Goal: Contribute content

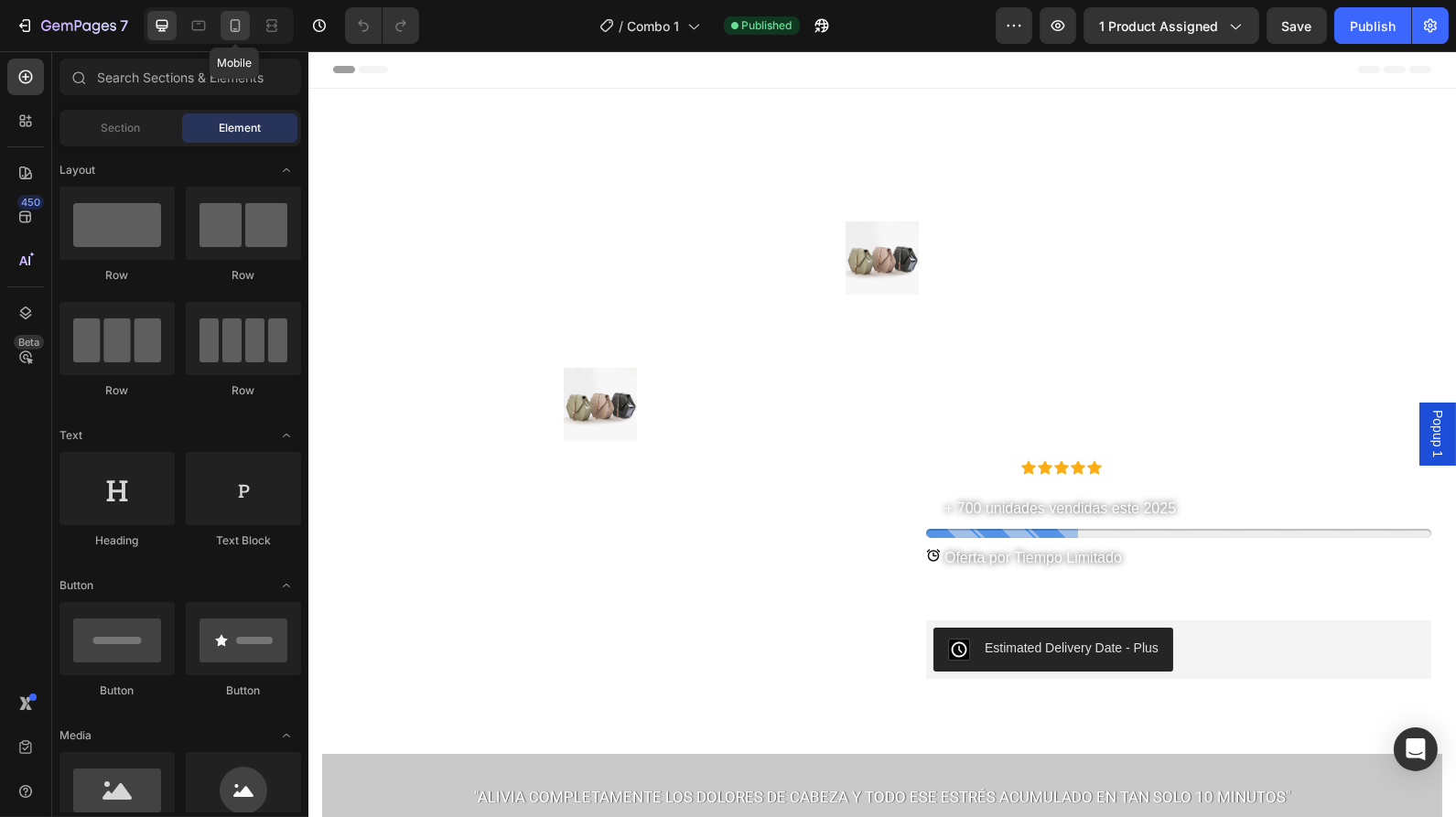
click at [230, 37] on div at bounding box center [235, 25] width 29 height 29
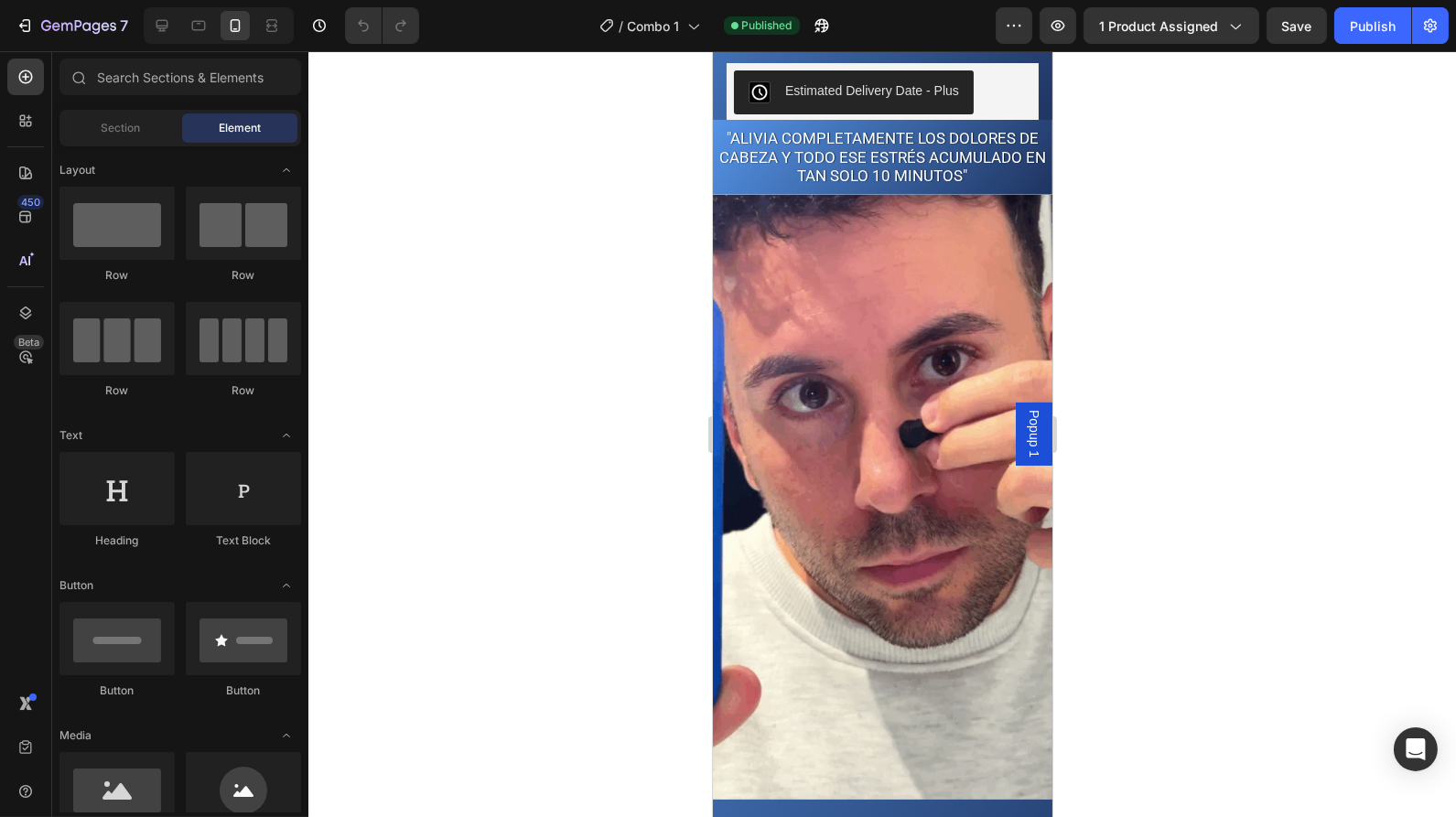
scroll to position [1095, 0]
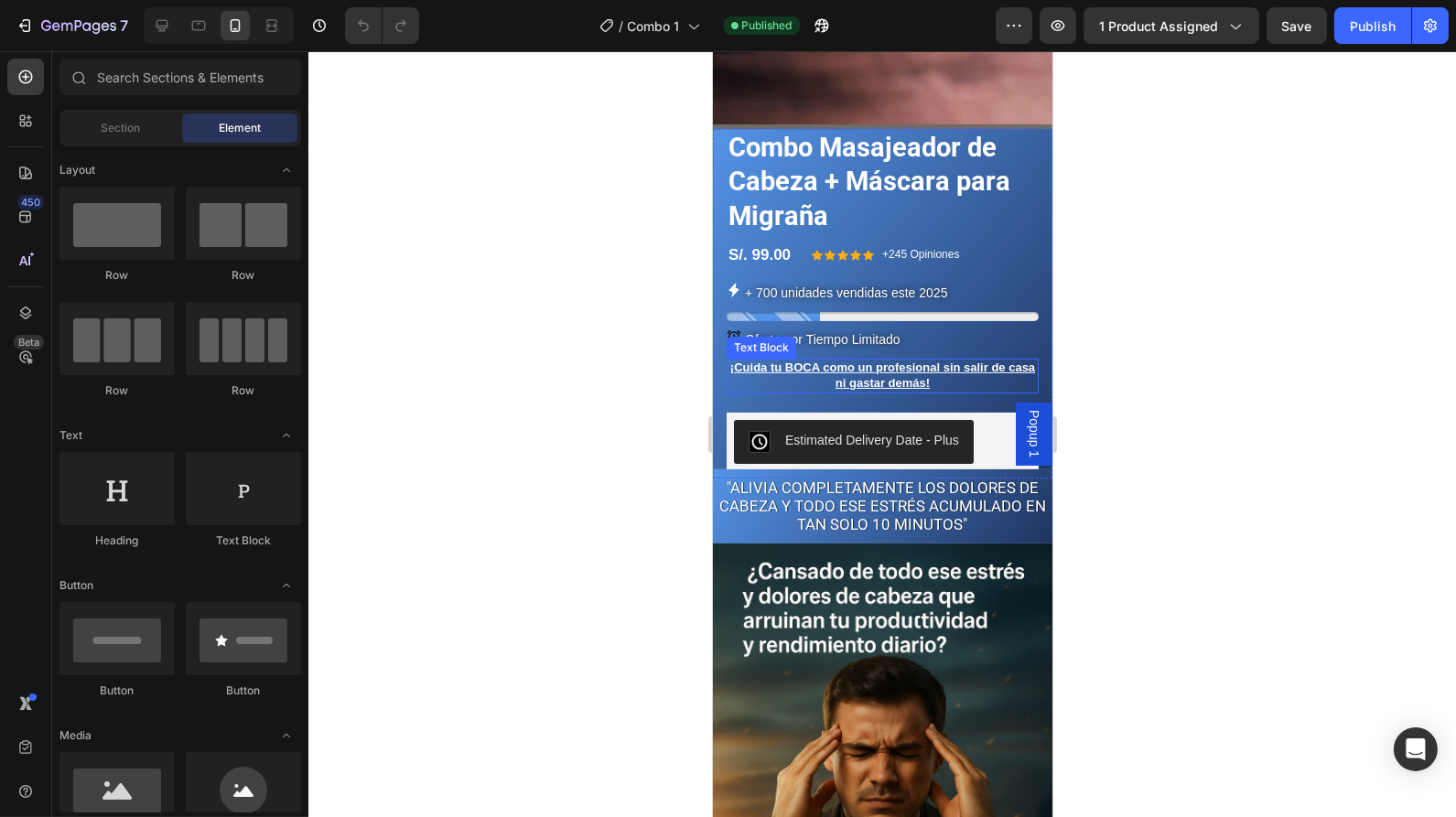
click at [955, 361] on p "¡Cuida tu BOCA como un profesional sin salir de casa ni gastar demás!" at bounding box center [882, 376] width 308 height 30
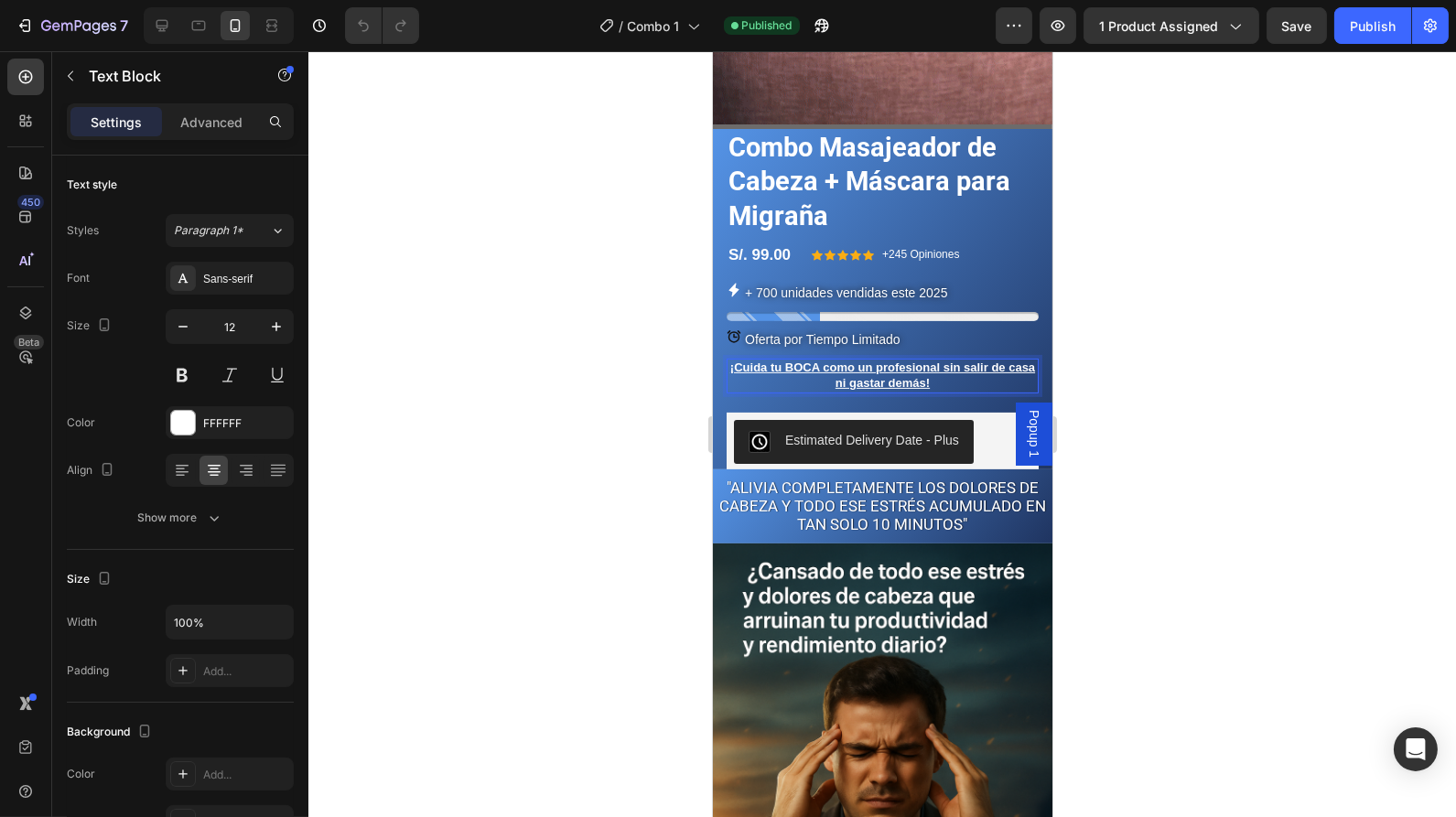
click at [930, 361] on u "¡Cuida tu BOCA como un profesional sin salir de casa ni gastar demás!" at bounding box center [882, 375] width 305 height 29
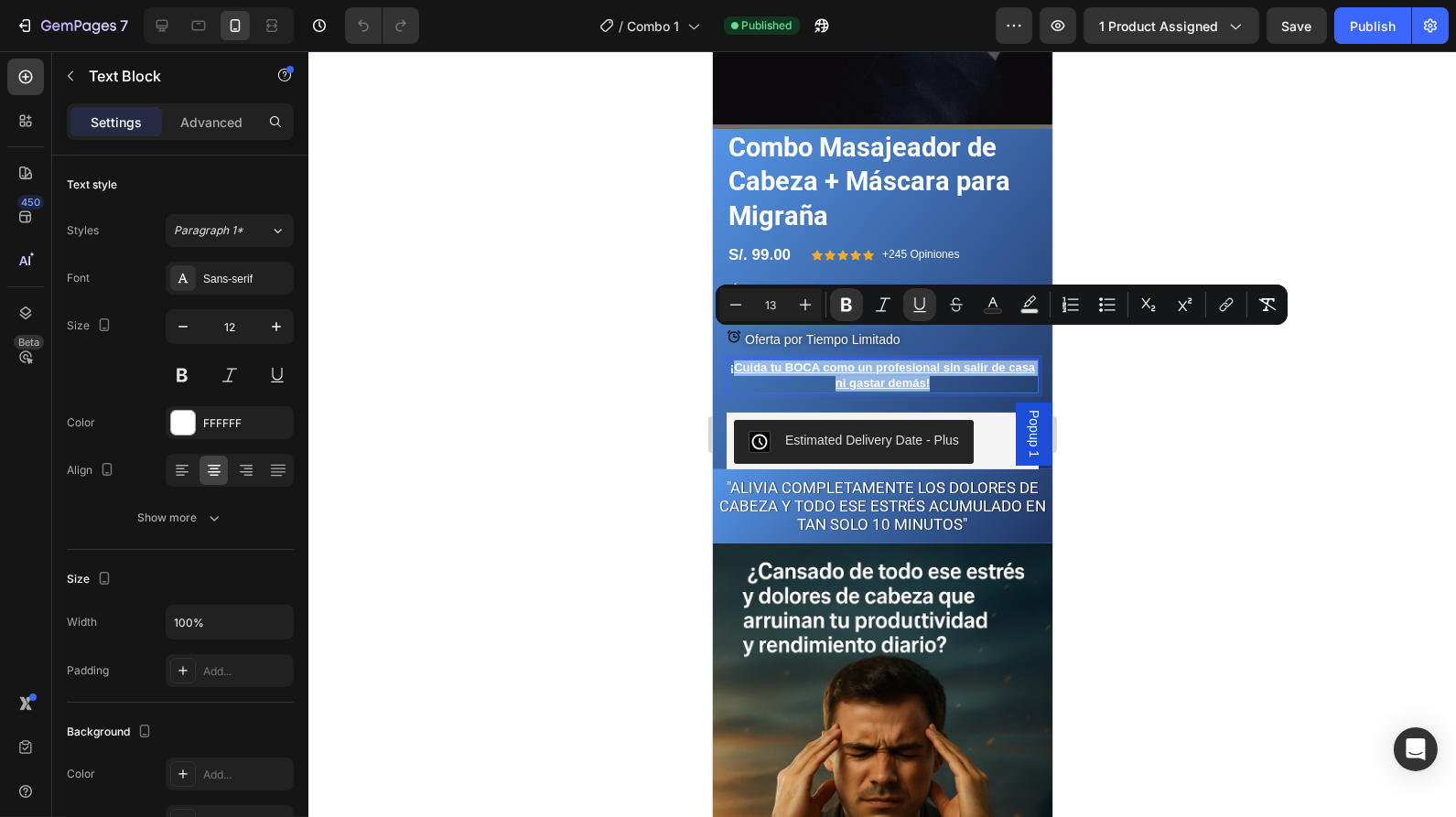
drag, startPoint x: 930, startPoint y: 355, endPoint x: 747, endPoint y: 333, distance: 184.3
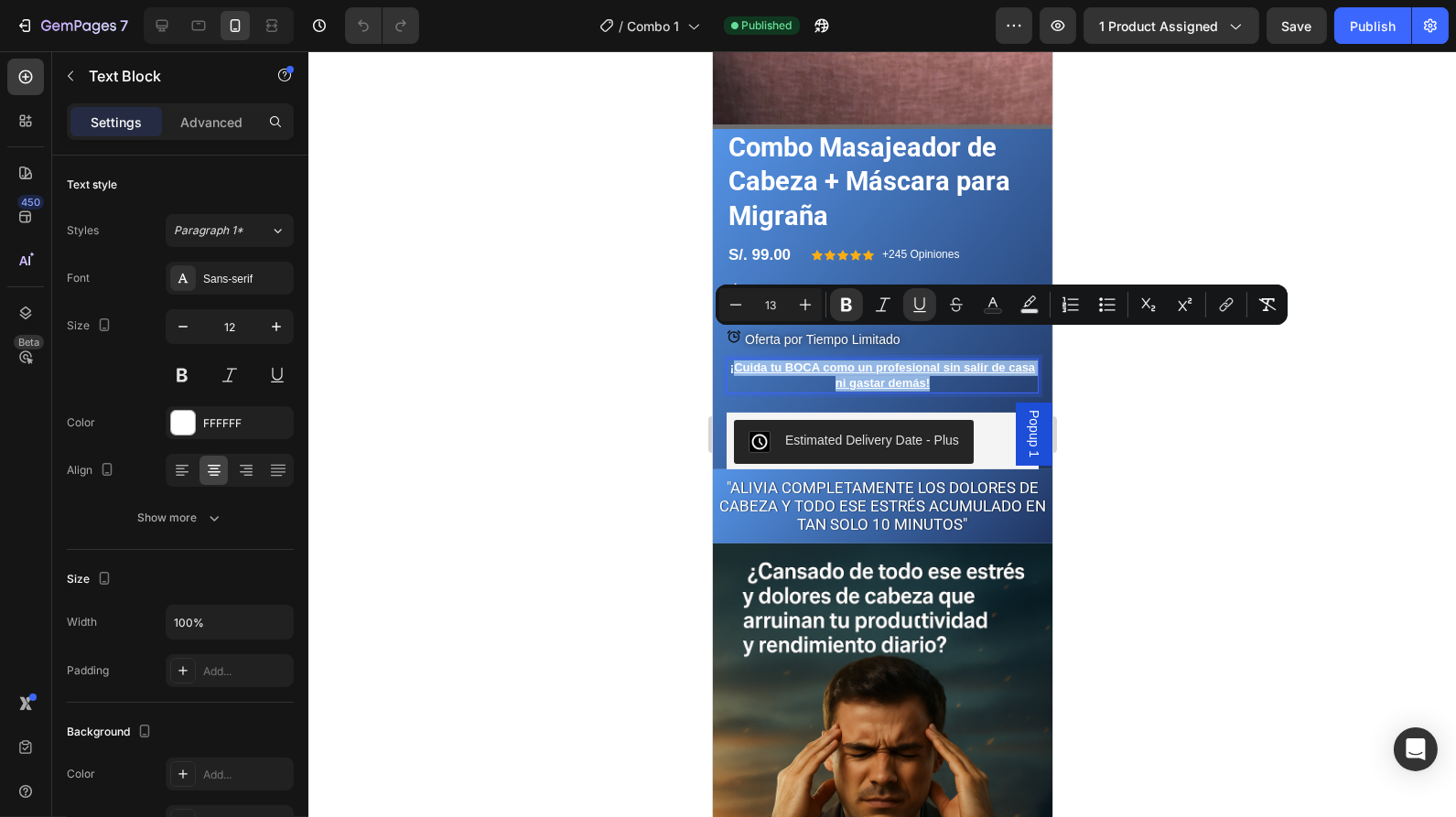
click at [747, 361] on u "¡Cuida tu BOCA como un profesional sin salir de casa ni gastar demás!" at bounding box center [882, 375] width 305 height 29
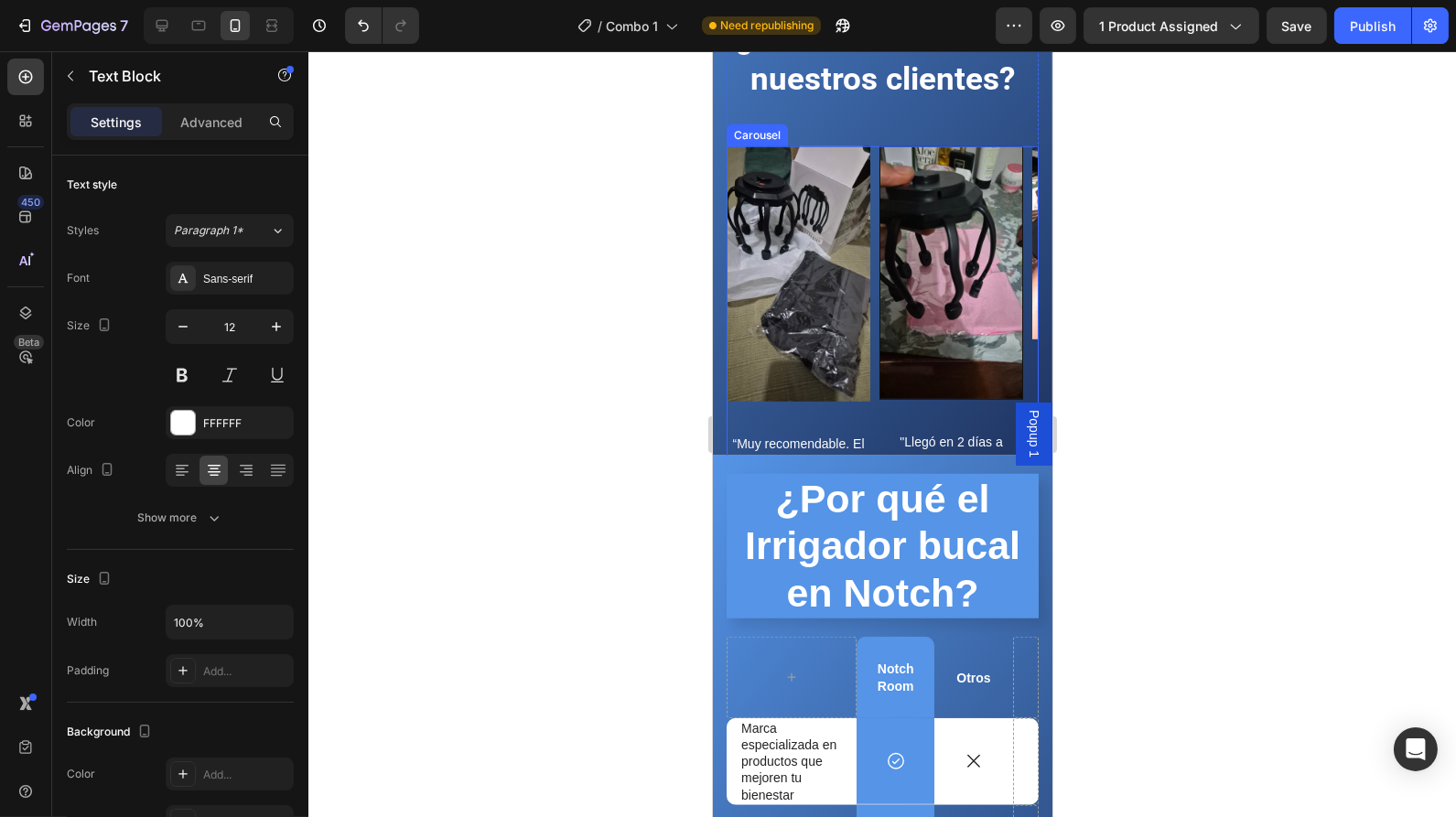
scroll to position [2783, 0]
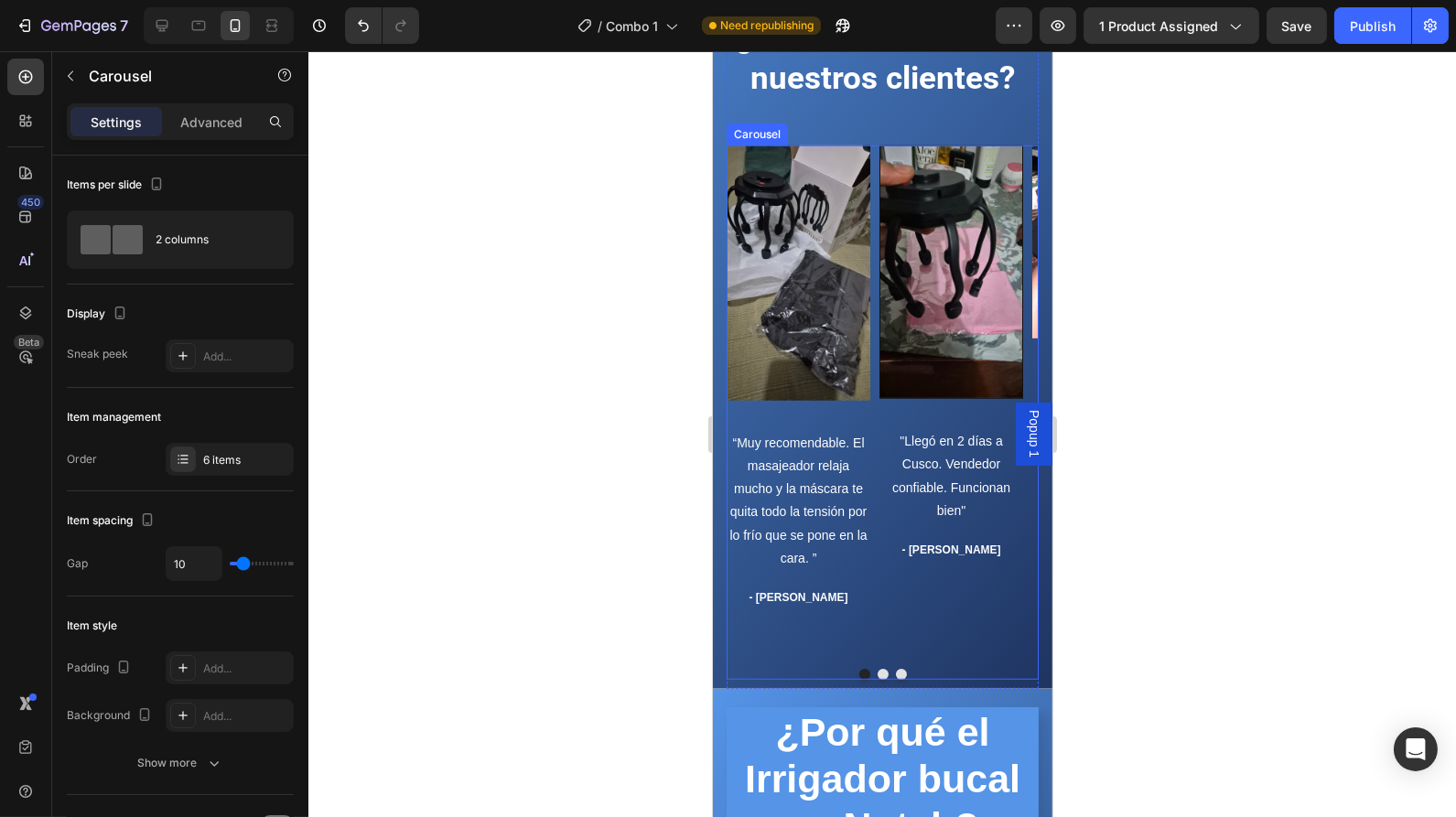
click at [877, 672] on button "Dot" at bounding box center [882, 674] width 11 height 11
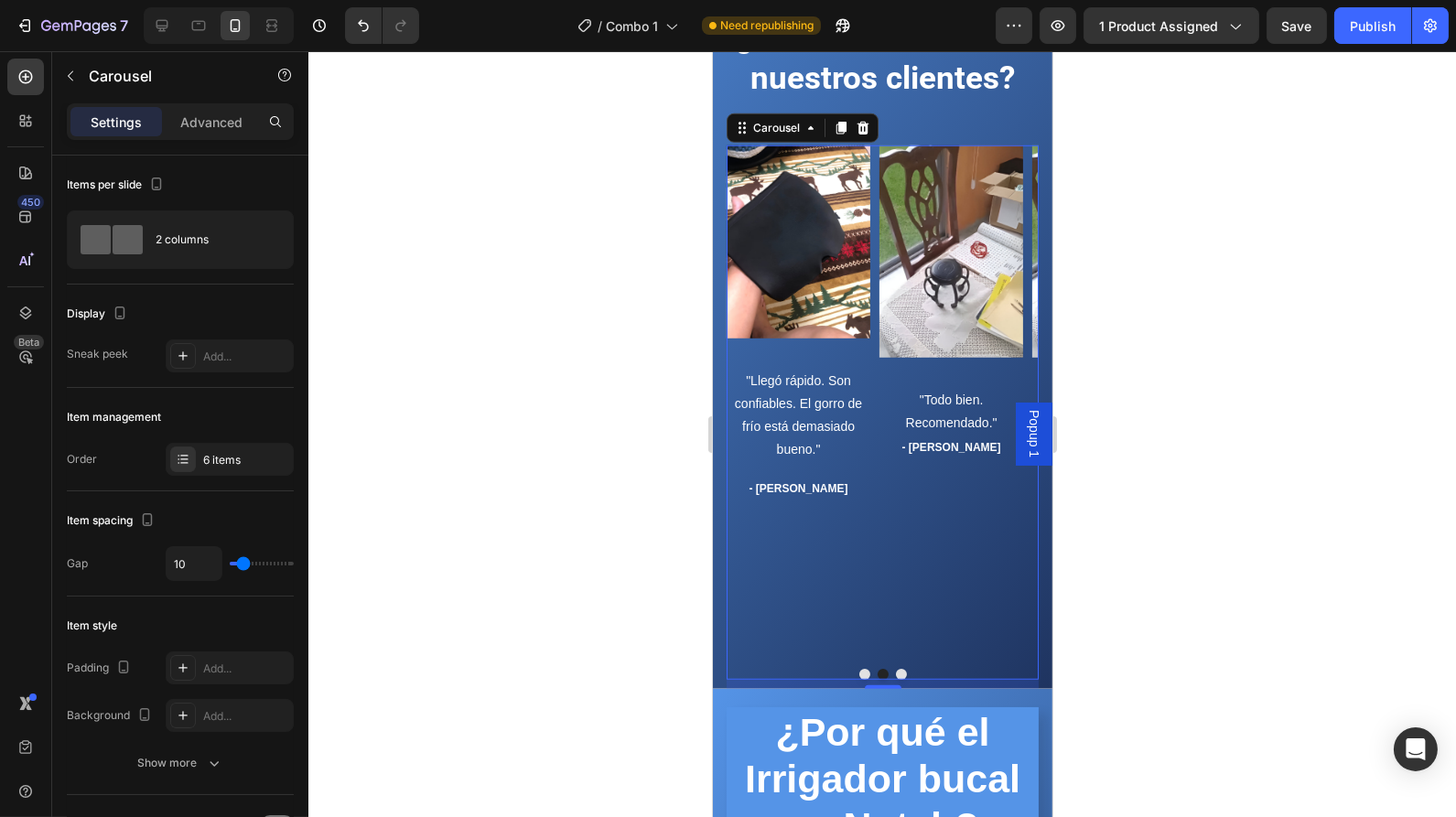
click at [894, 671] on button "Dot" at bounding box center [899, 674] width 11 height 11
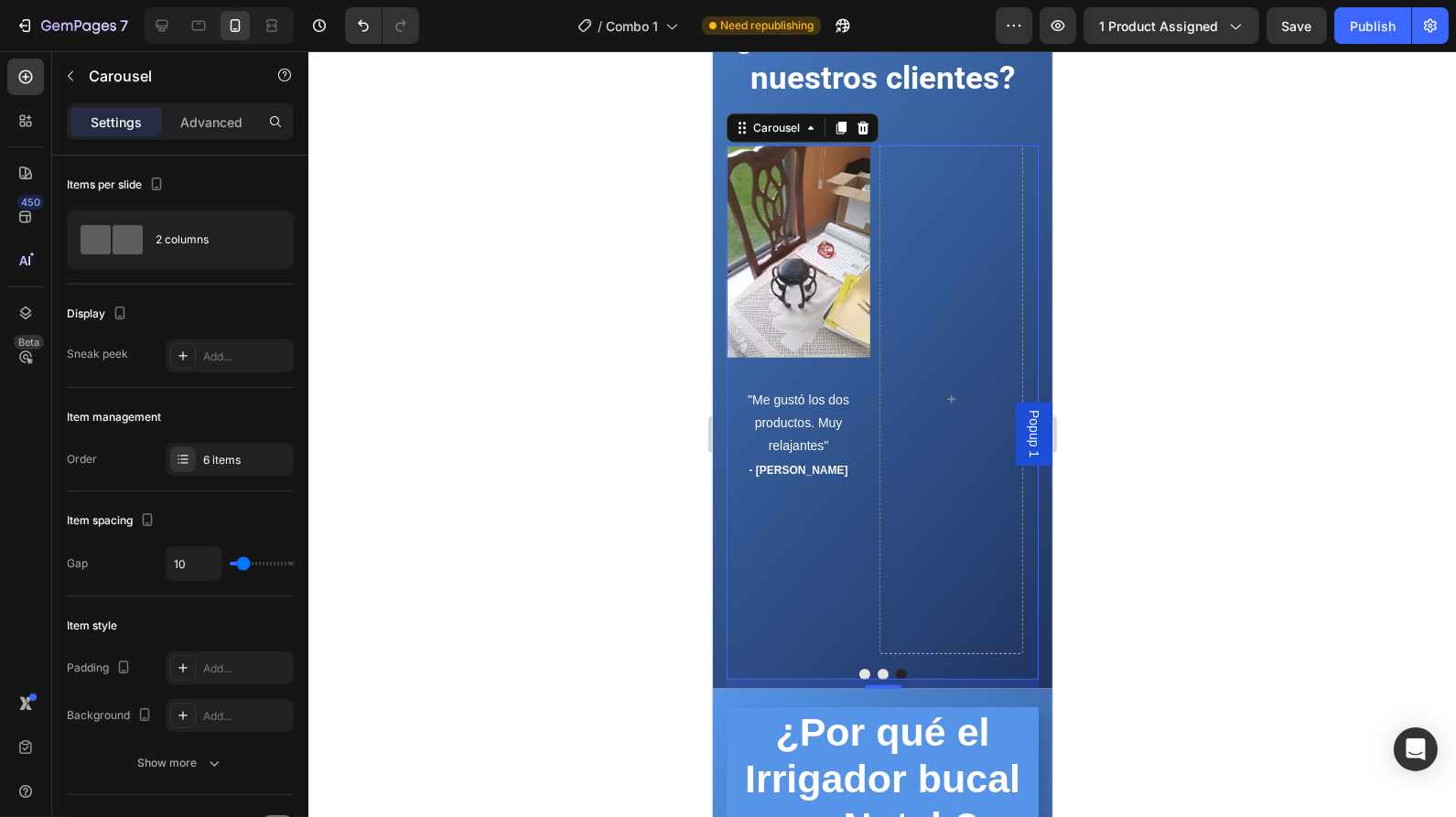
click at [877, 669] on button "Dot" at bounding box center [882, 674] width 11 height 11
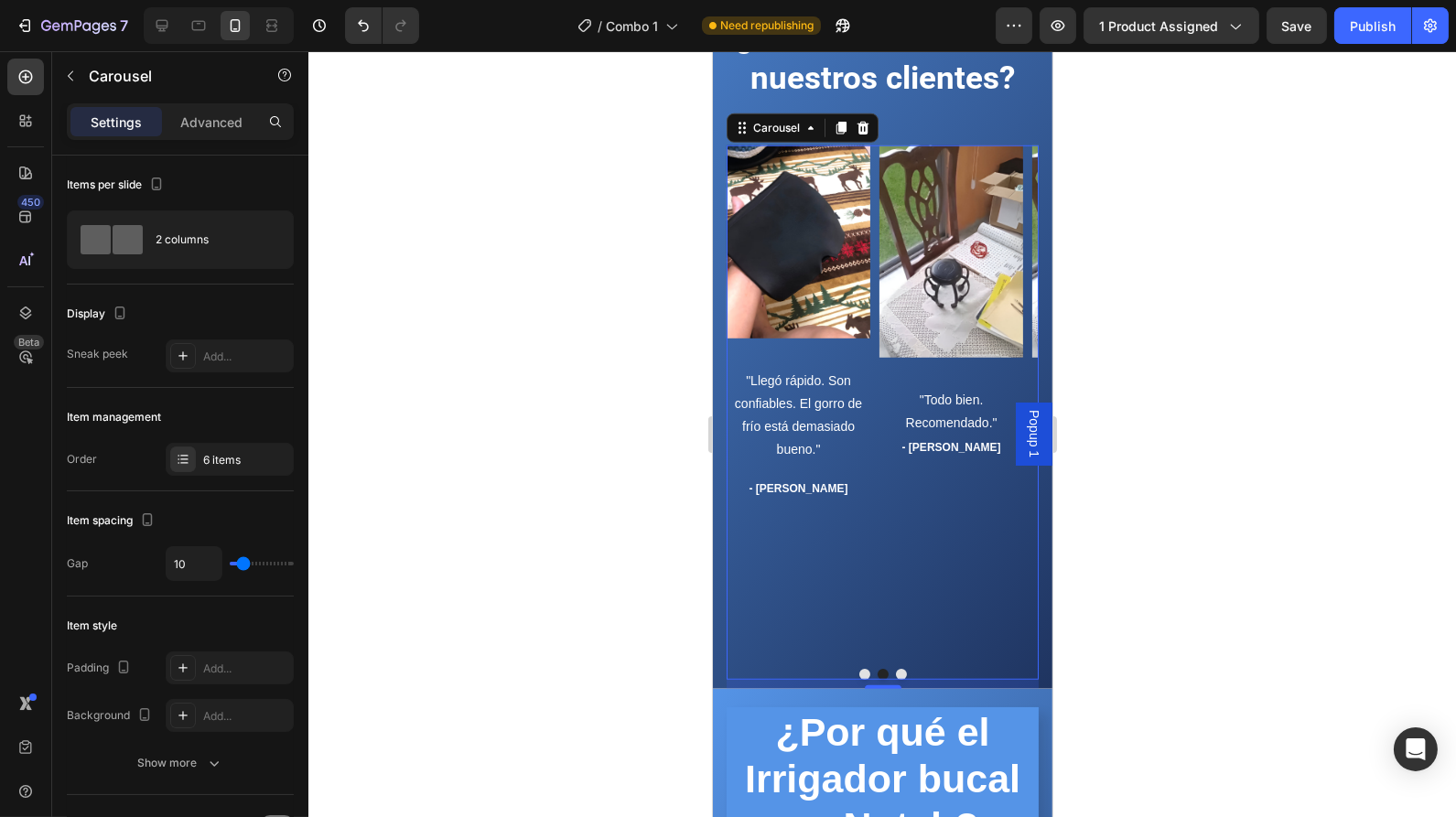
click at [859, 675] on button "Dot" at bounding box center [864, 674] width 11 height 11
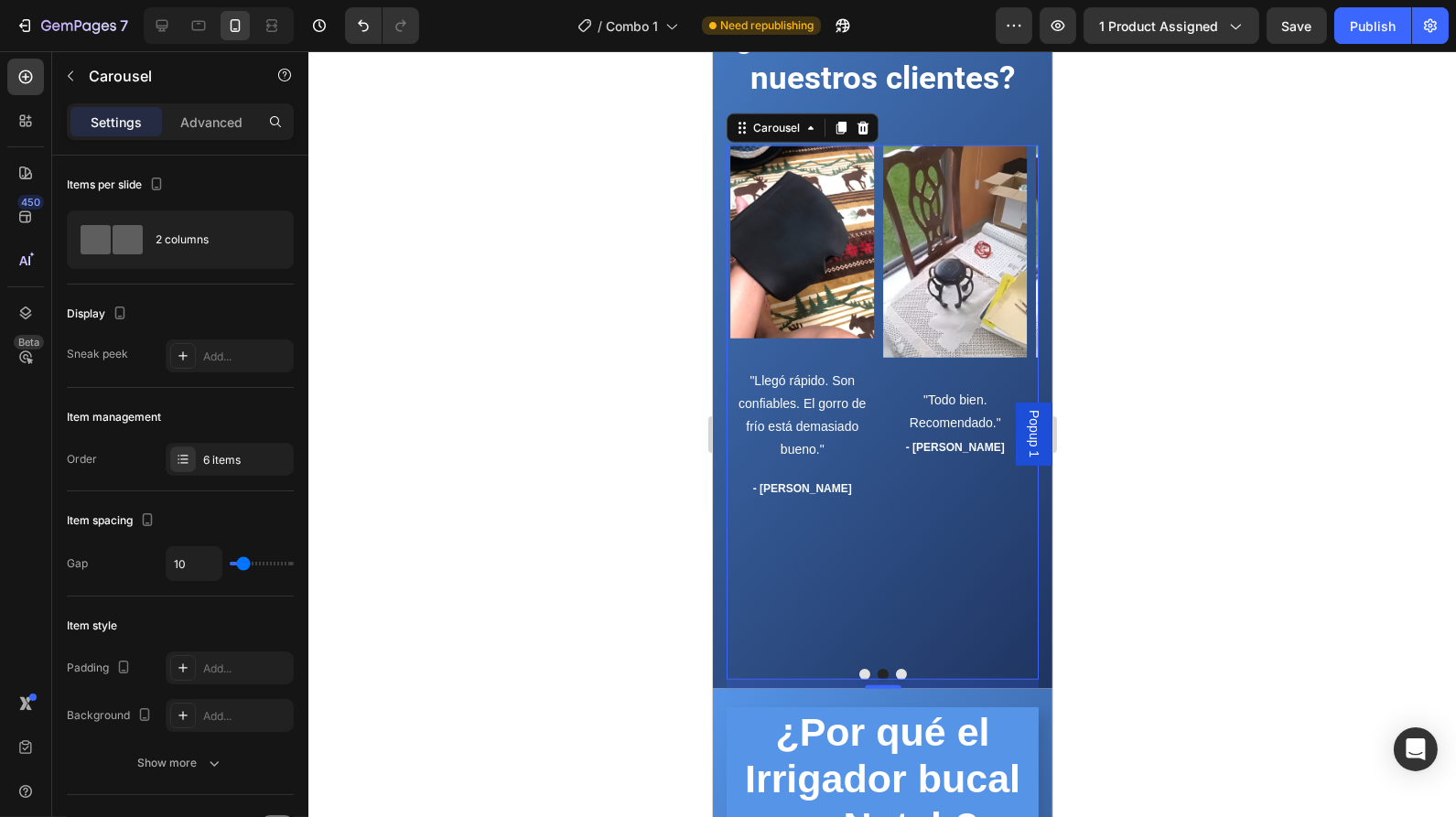
click at [859, 675] on button "Dot" at bounding box center [864, 674] width 11 height 11
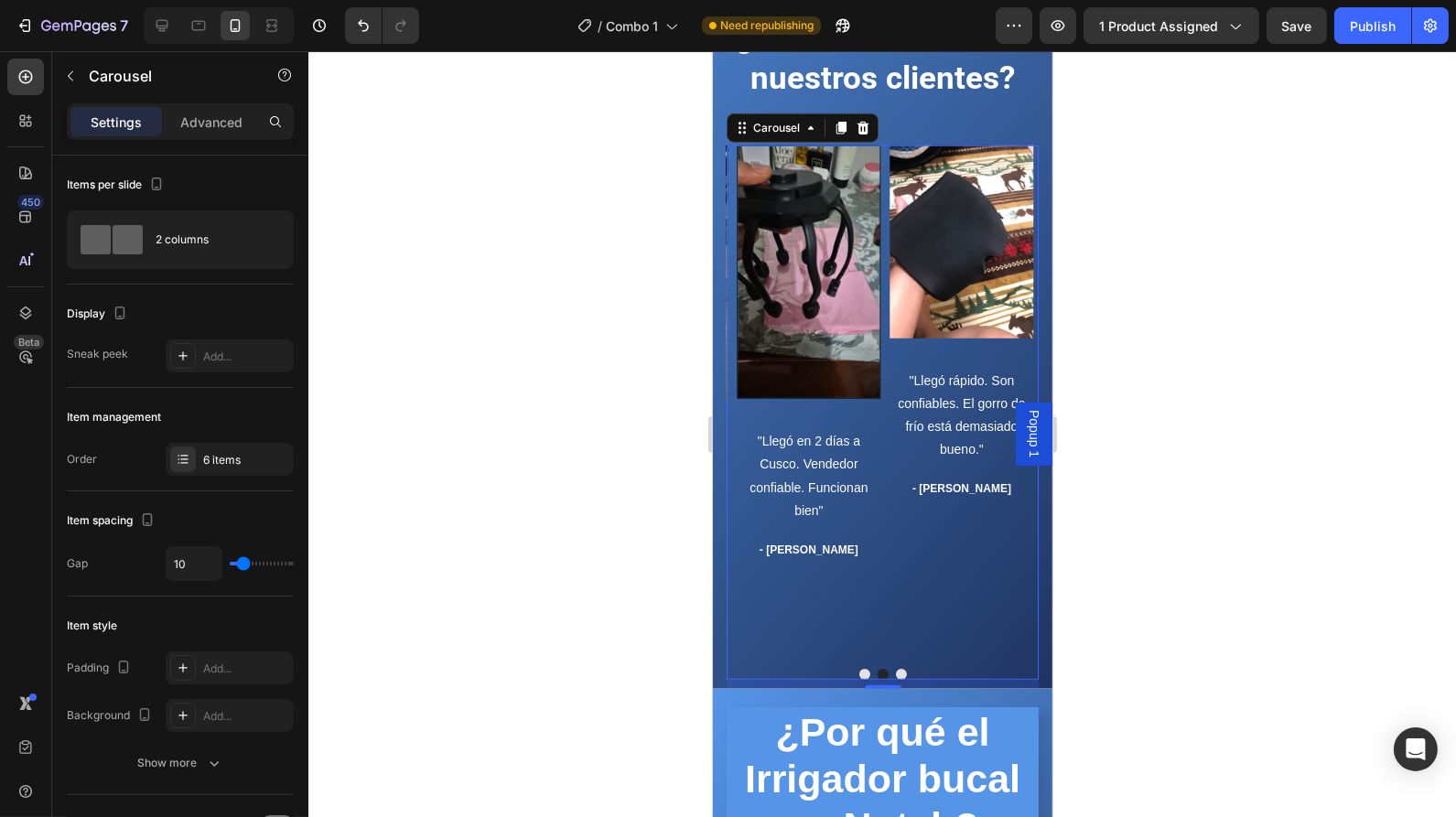
click at [859, 675] on button "Dot" at bounding box center [864, 674] width 11 height 11
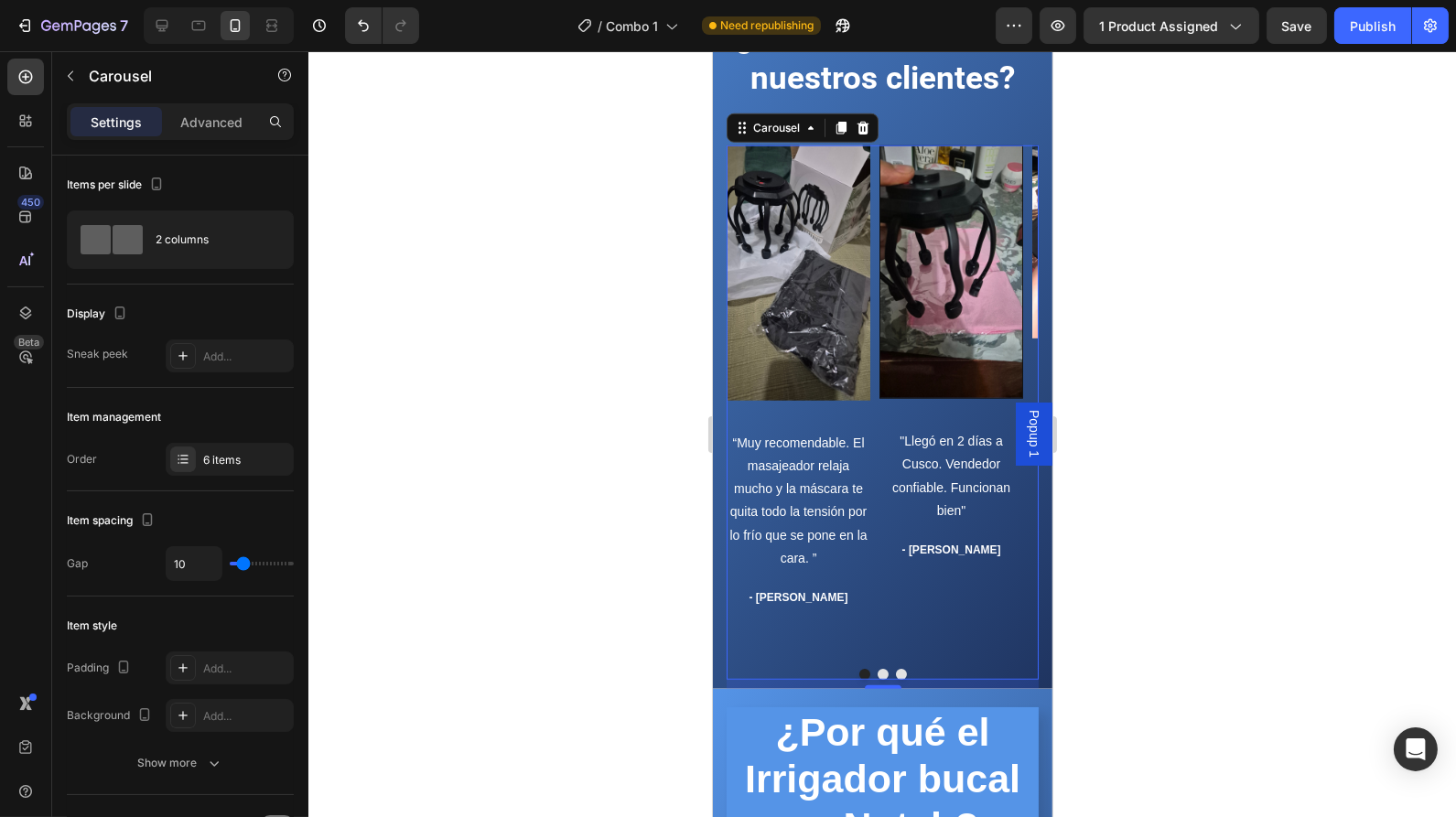
click at [877, 670] on button "Dot" at bounding box center [882, 674] width 11 height 11
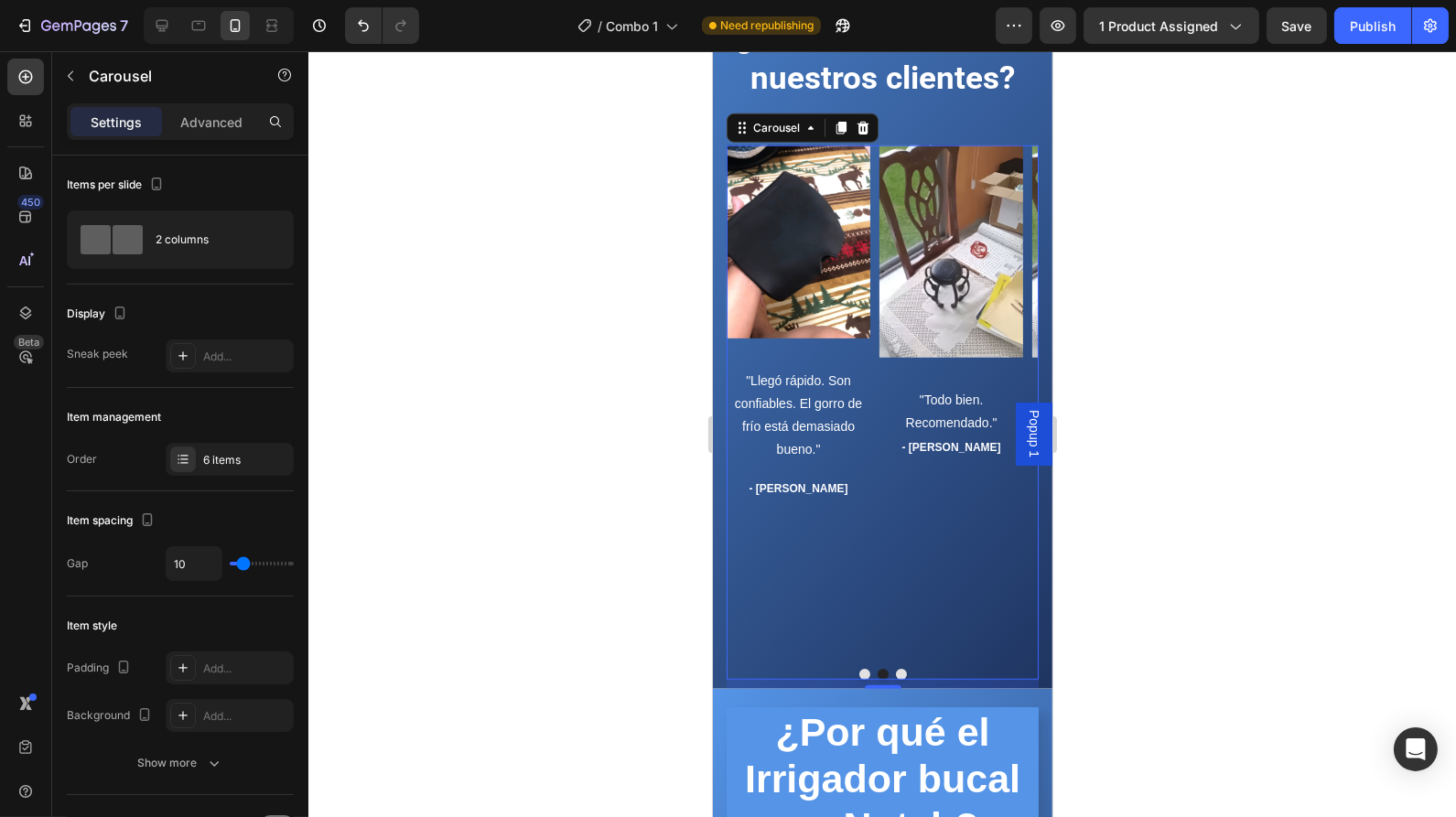
click at [894, 671] on button "Dot" at bounding box center [899, 674] width 11 height 11
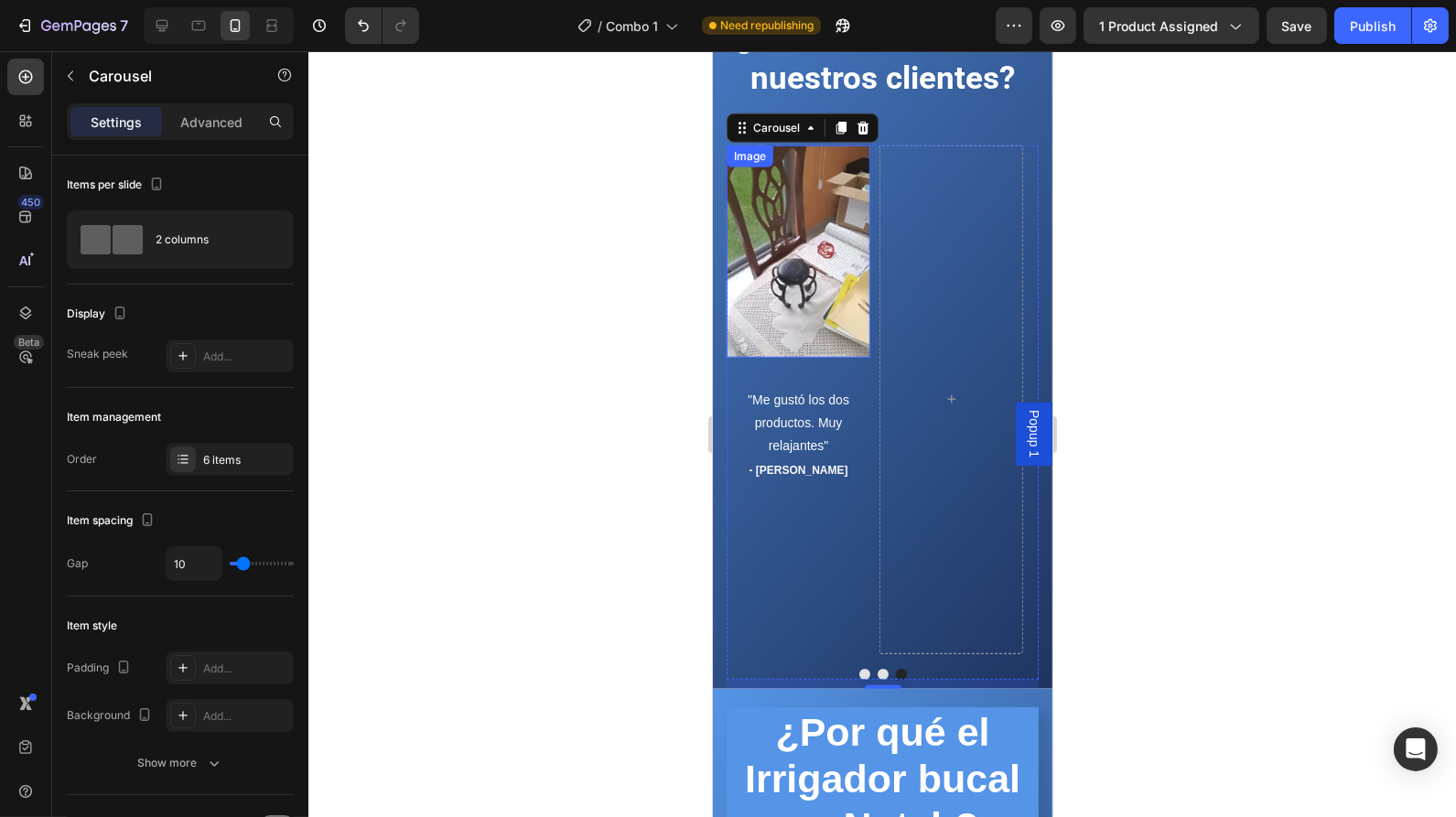
click at [845, 291] on img at bounding box center [797, 251] width 144 height 213
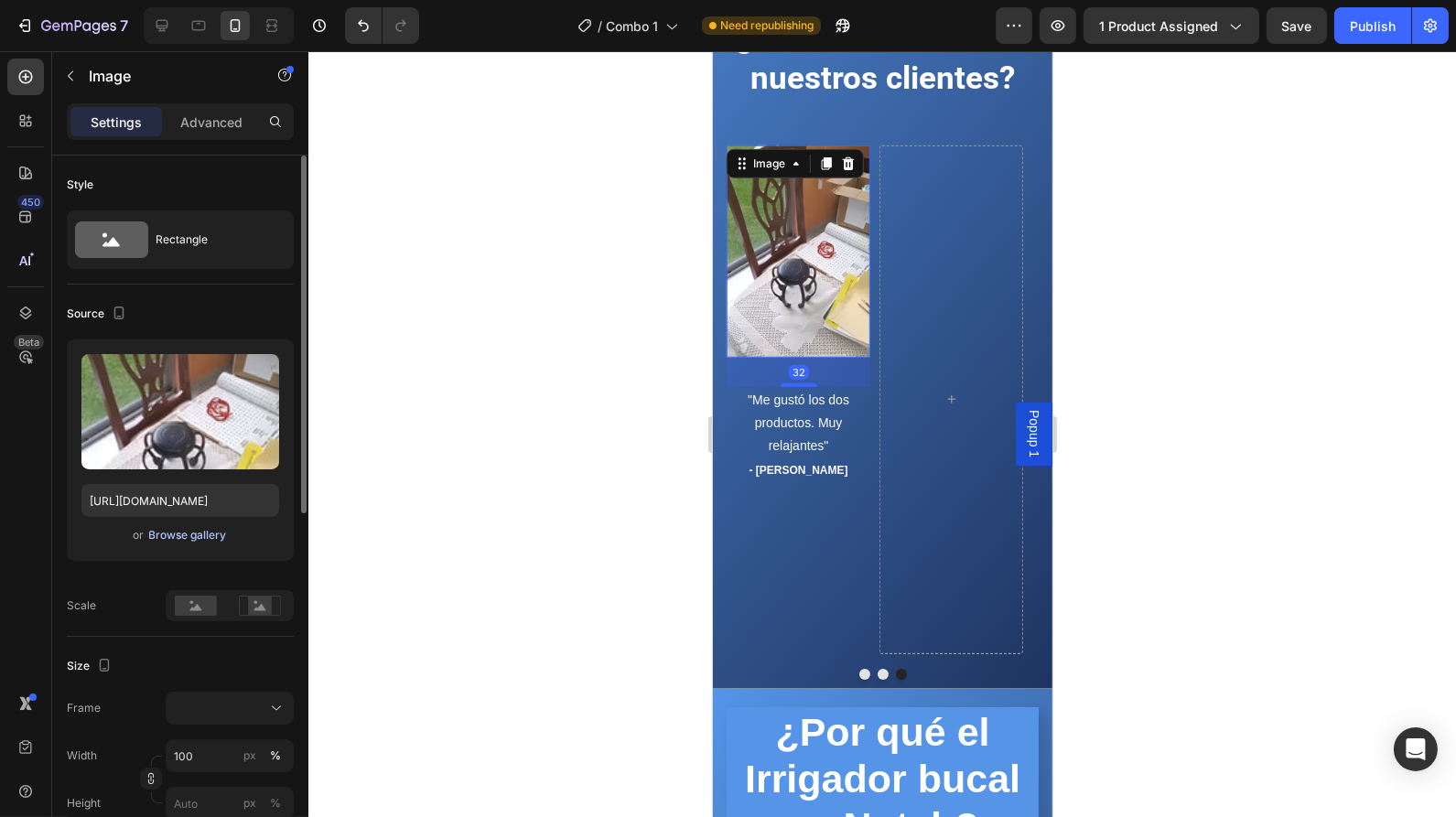
click at [179, 527] on div "Browse gallery" at bounding box center [188, 535] width 78 height 17
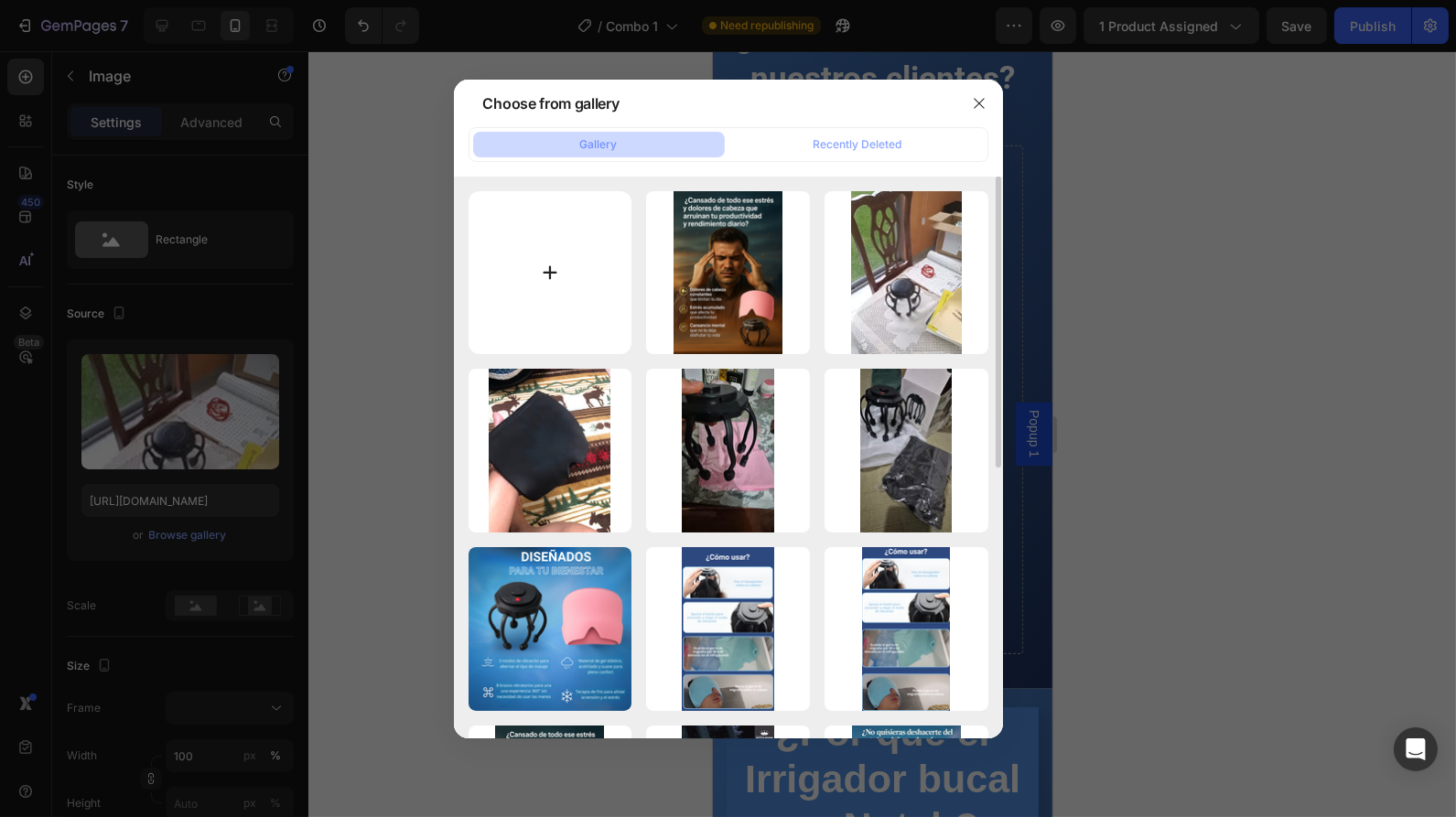
click at [589, 329] on input "file" at bounding box center [550, 272] width 164 height 164
type input "C:\fakepath\Reseña 4.jpg"
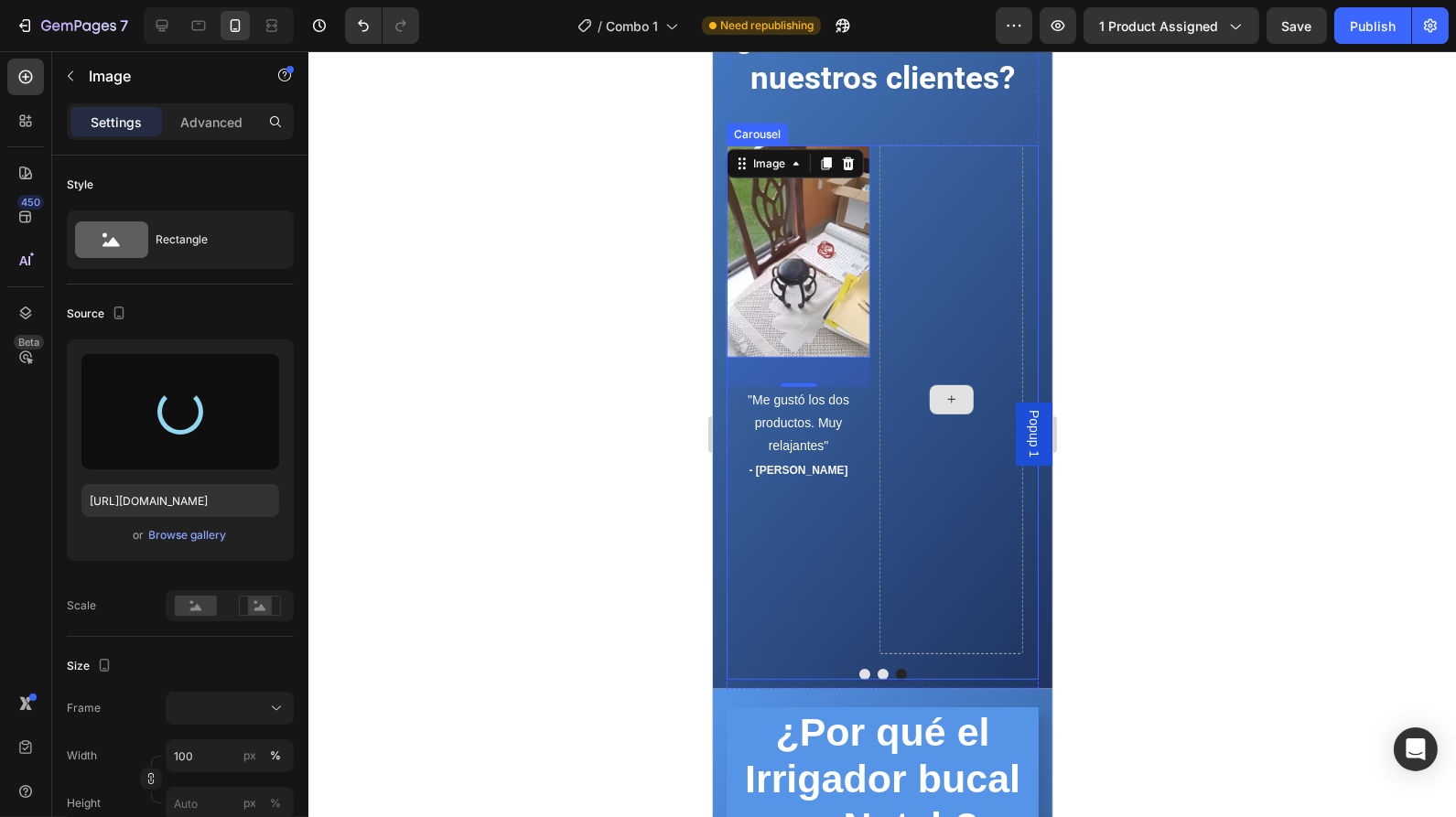
type input "[URL][DOMAIN_NAME]"
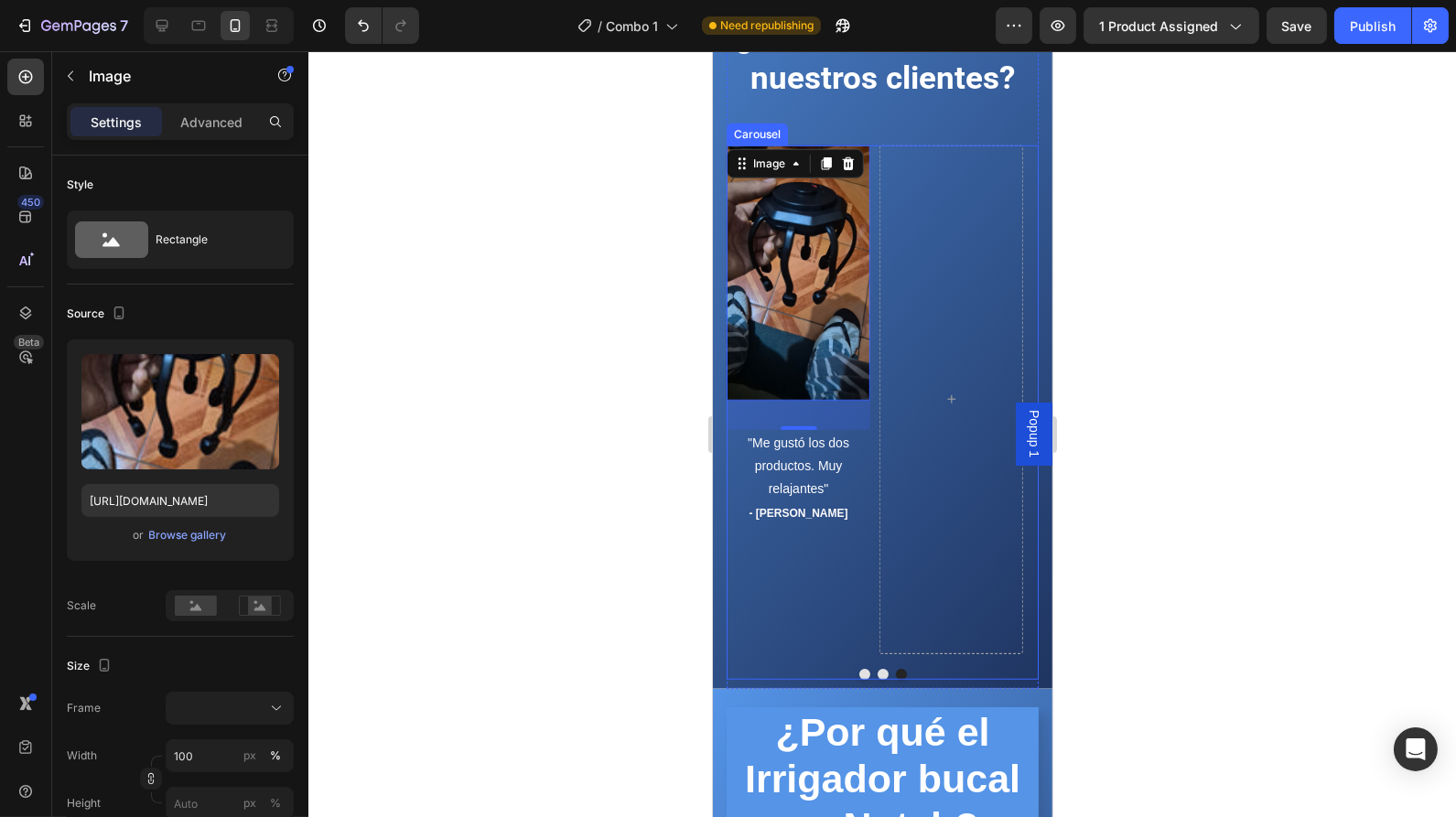
click at [877, 670] on button "Dot" at bounding box center [882, 674] width 11 height 11
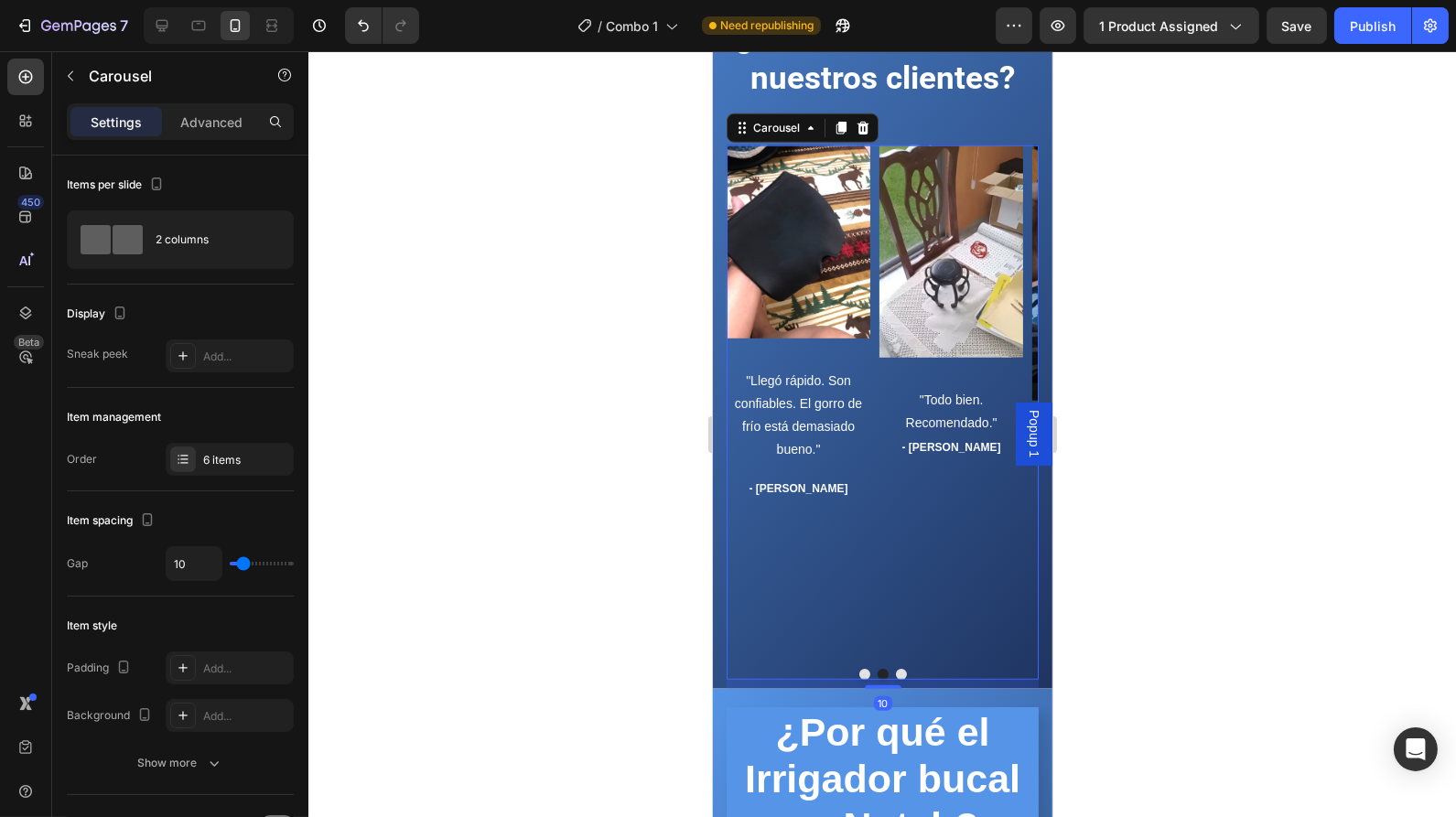
click at [848, 669] on div at bounding box center [882, 674] width 312 height 11
click at [859, 672] on button "Dot" at bounding box center [864, 674] width 11 height 11
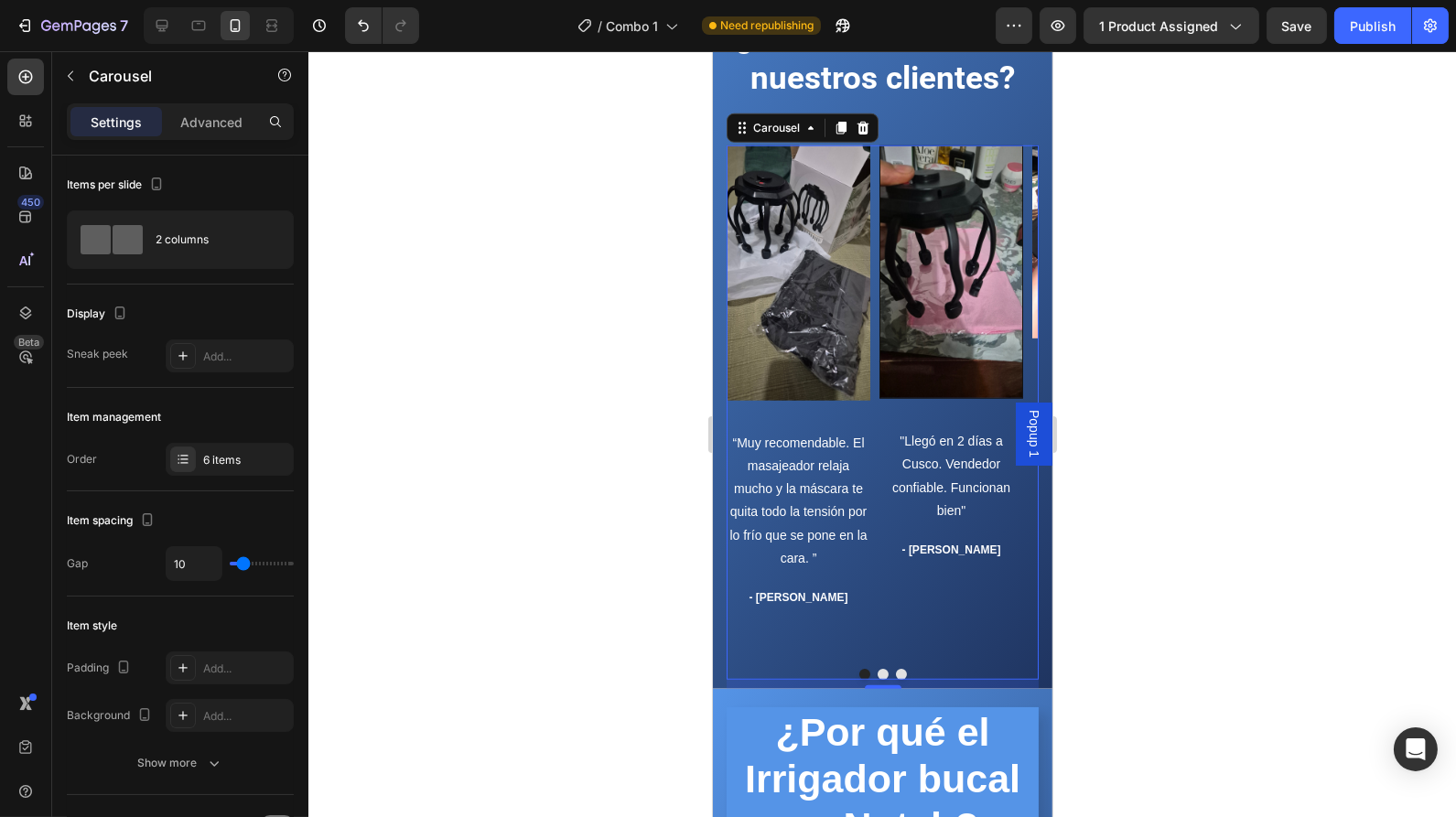
click at [894, 669] on button "Dot" at bounding box center [899, 674] width 11 height 11
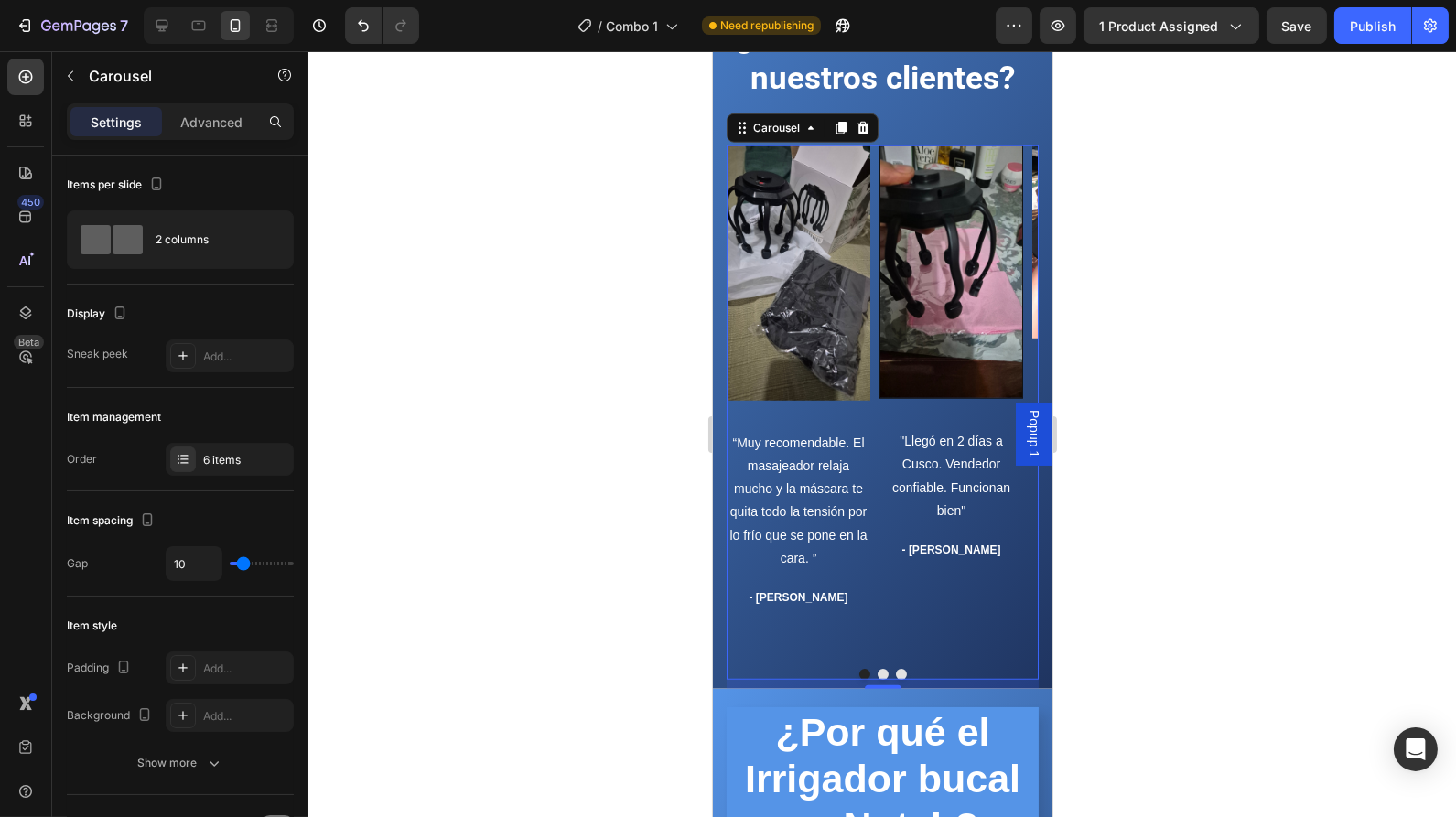
click at [894, 669] on button "Dot" at bounding box center [899, 674] width 11 height 11
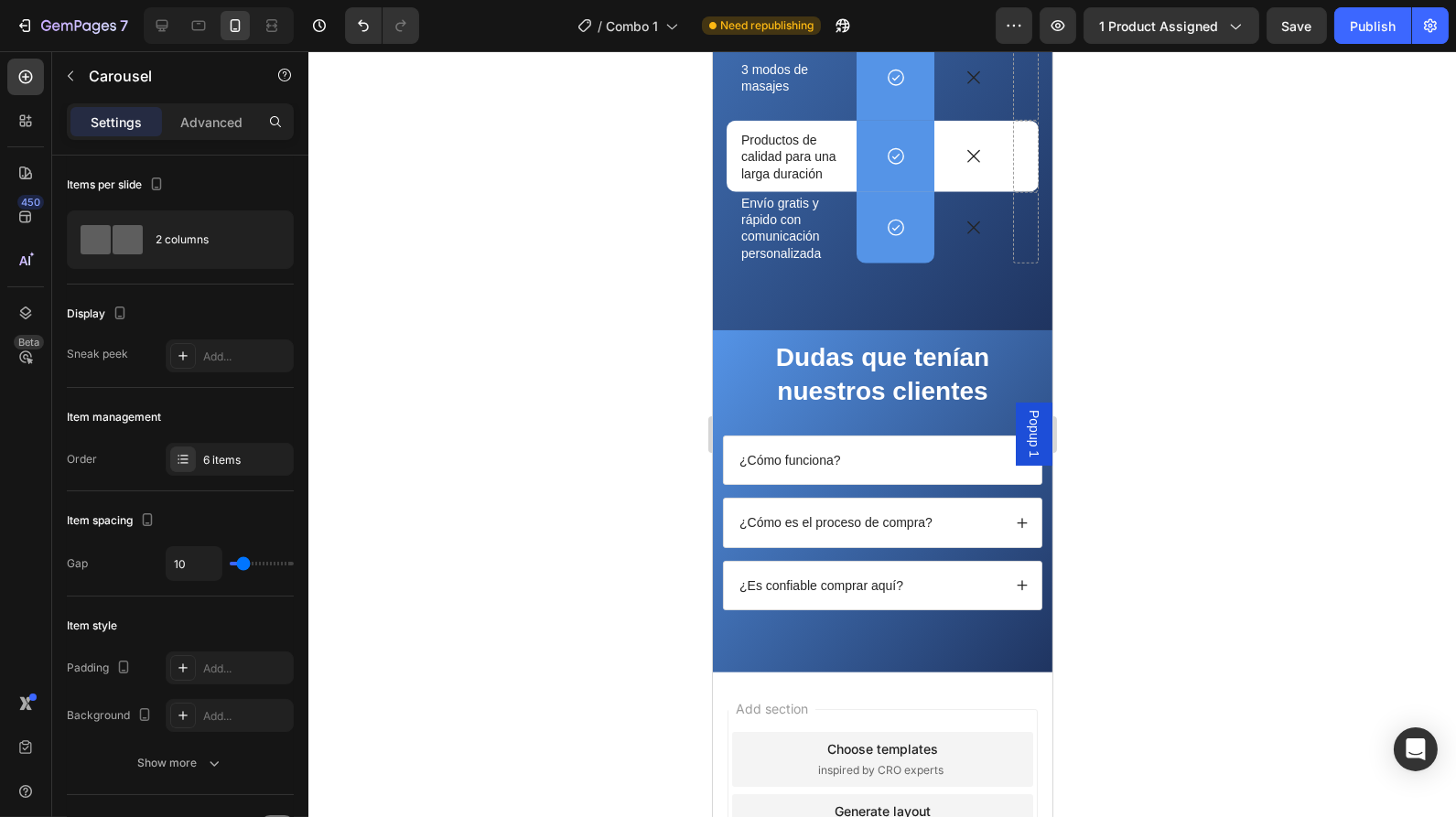
scroll to position [4015, 0]
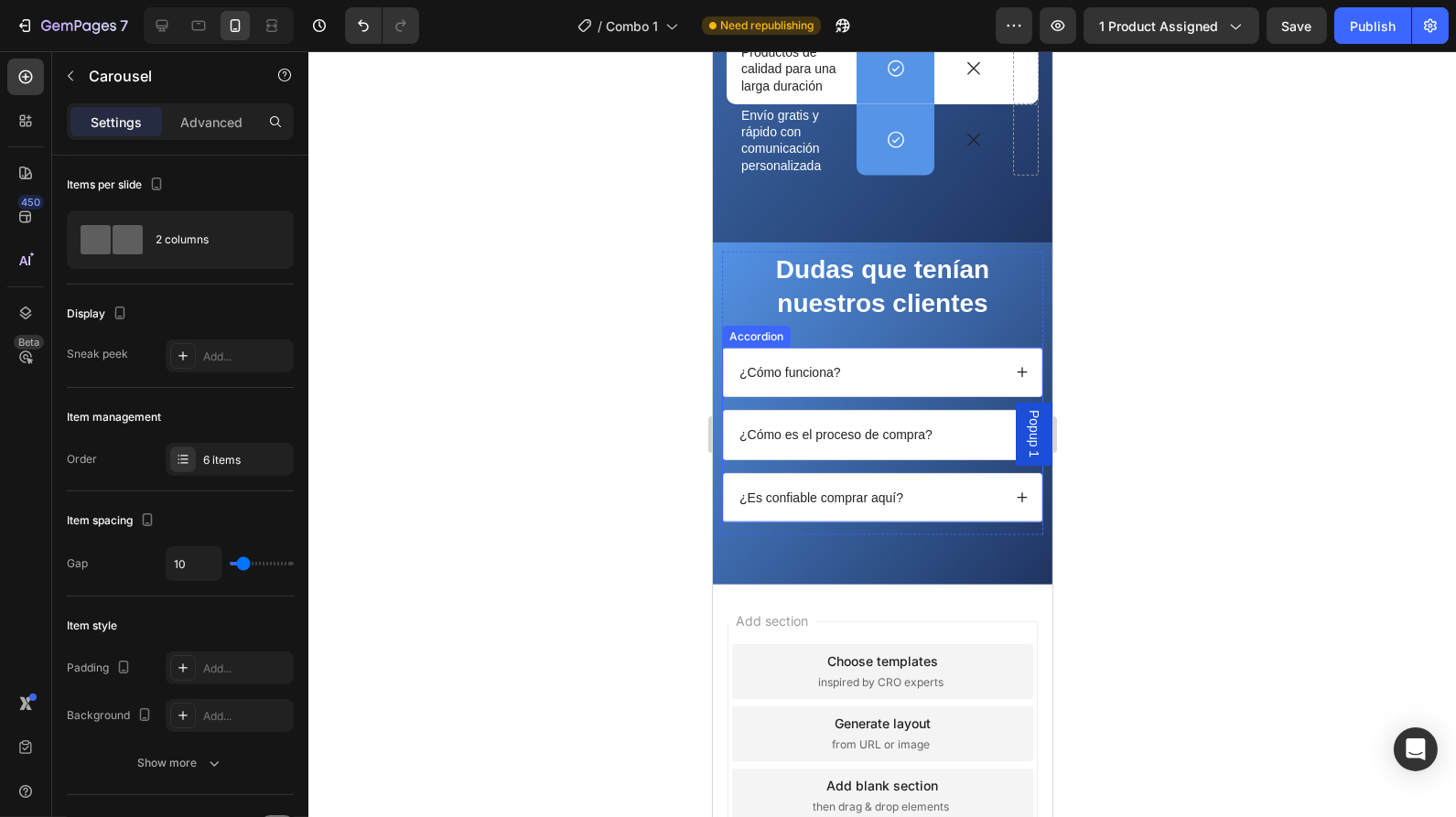
click at [973, 441] on div "¿Cómo es el proceso de compra?" at bounding box center [868, 434] width 264 height 22
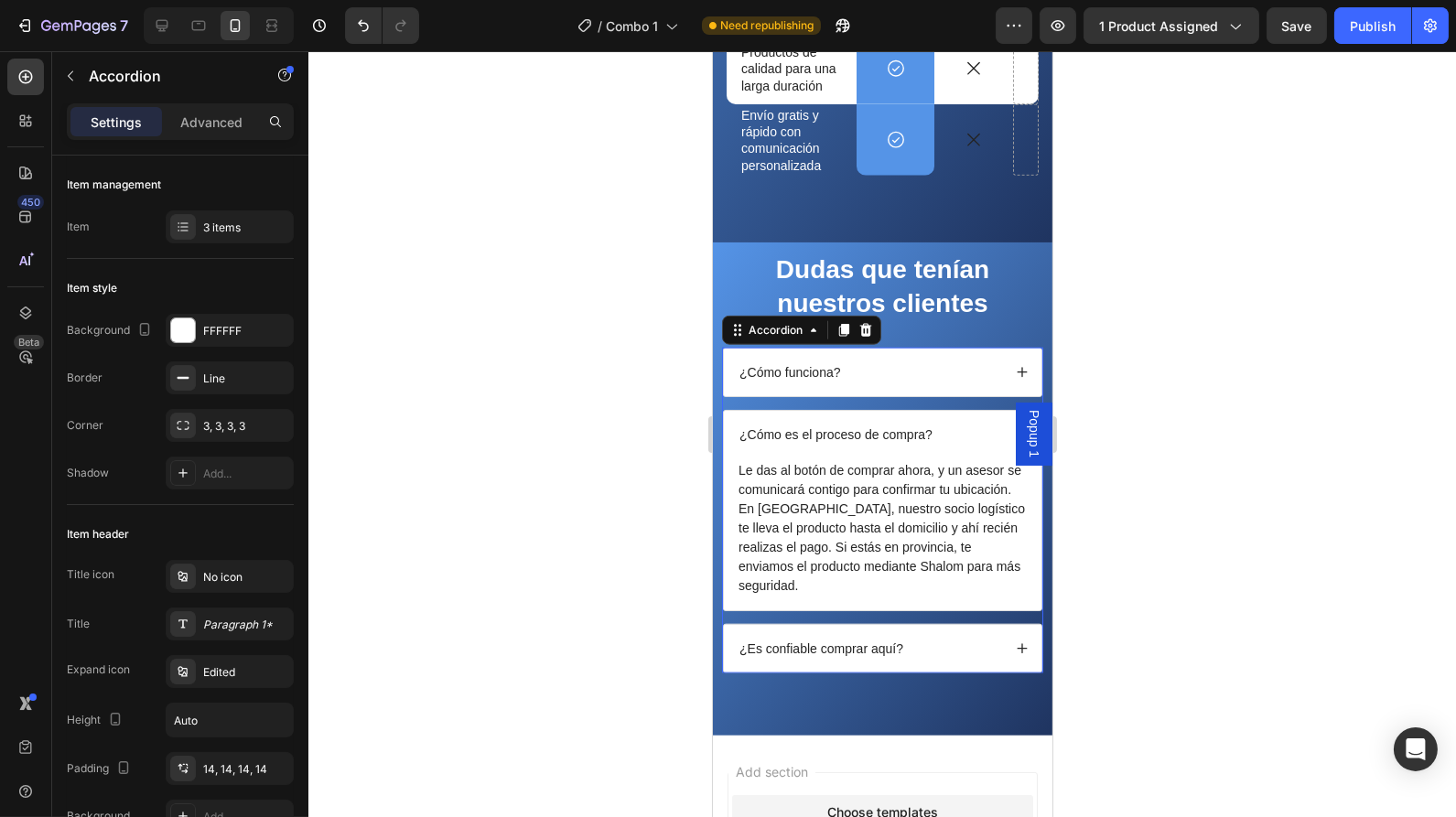
click at [947, 449] on div "¿Cómo es el proceso de compra?" at bounding box center [881, 434] width 317 height 48
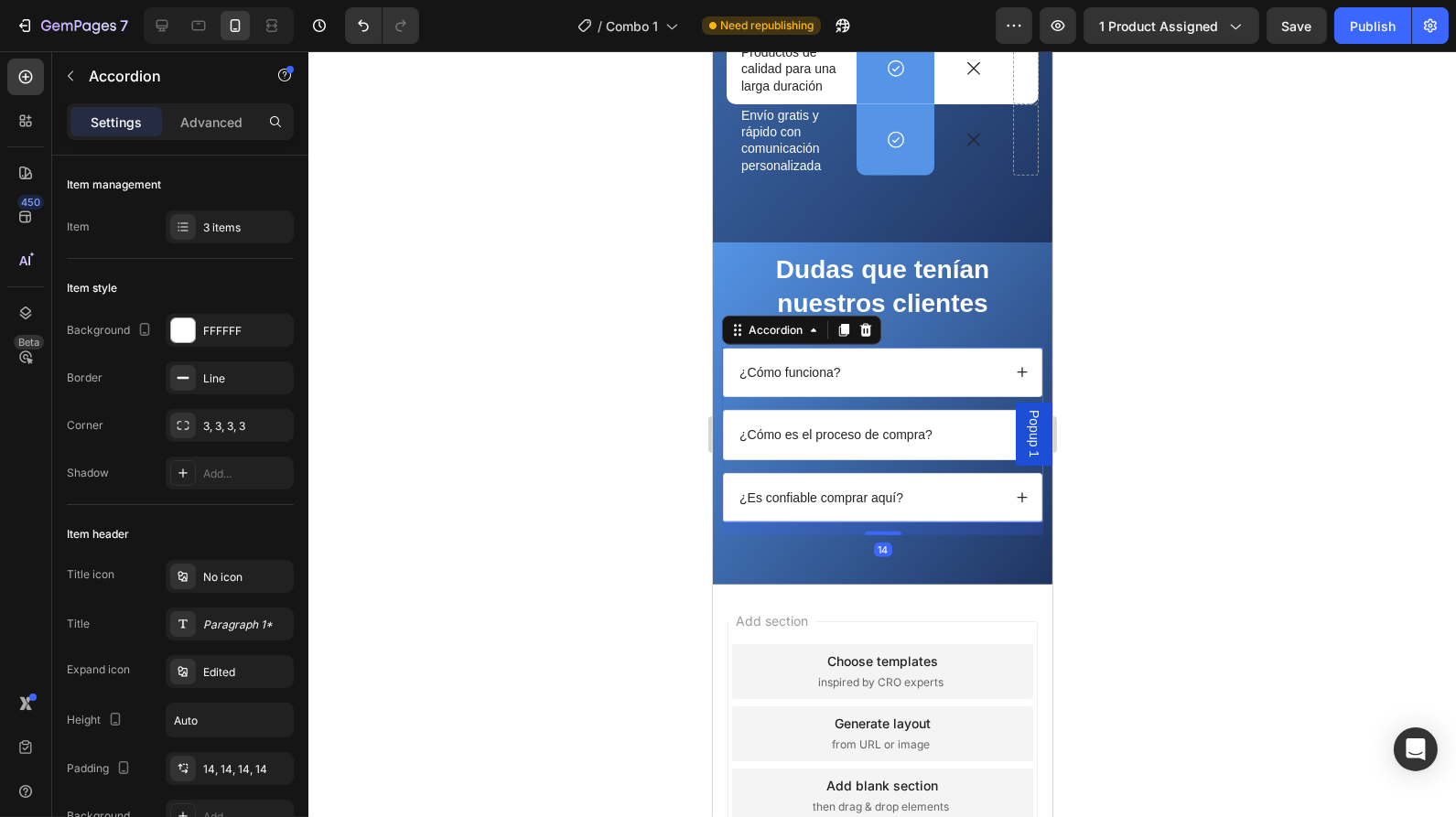
click at [947, 449] on div "¿Cómo es el proceso de compra?" at bounding box center [881, 434] width 317 height 48
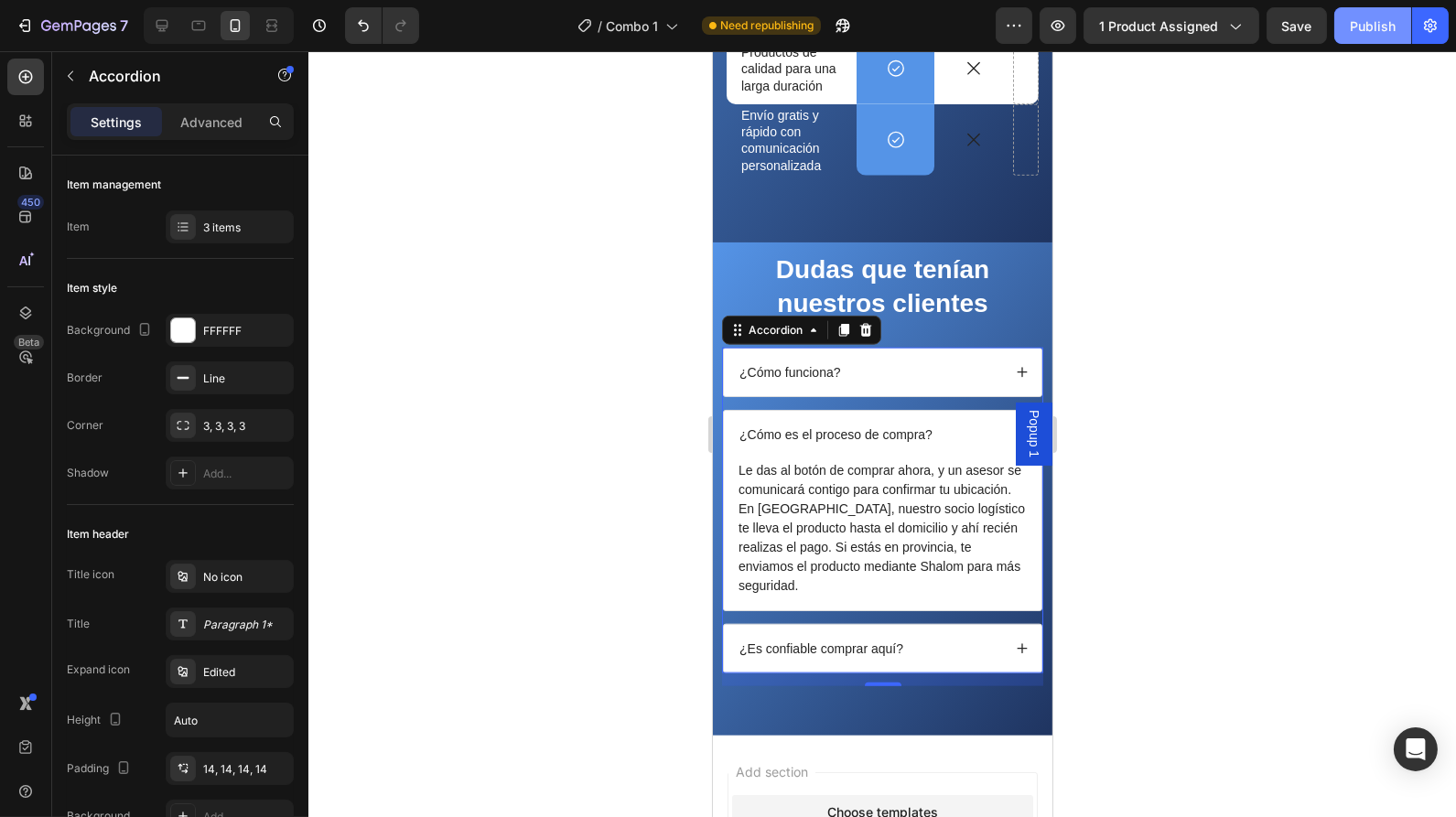
click at [1370, 40] on button "Publish" at bounding box center [1372, 25] width 77 height 37
